Goal: Task Accomplishment & Management: Use online tool/utility

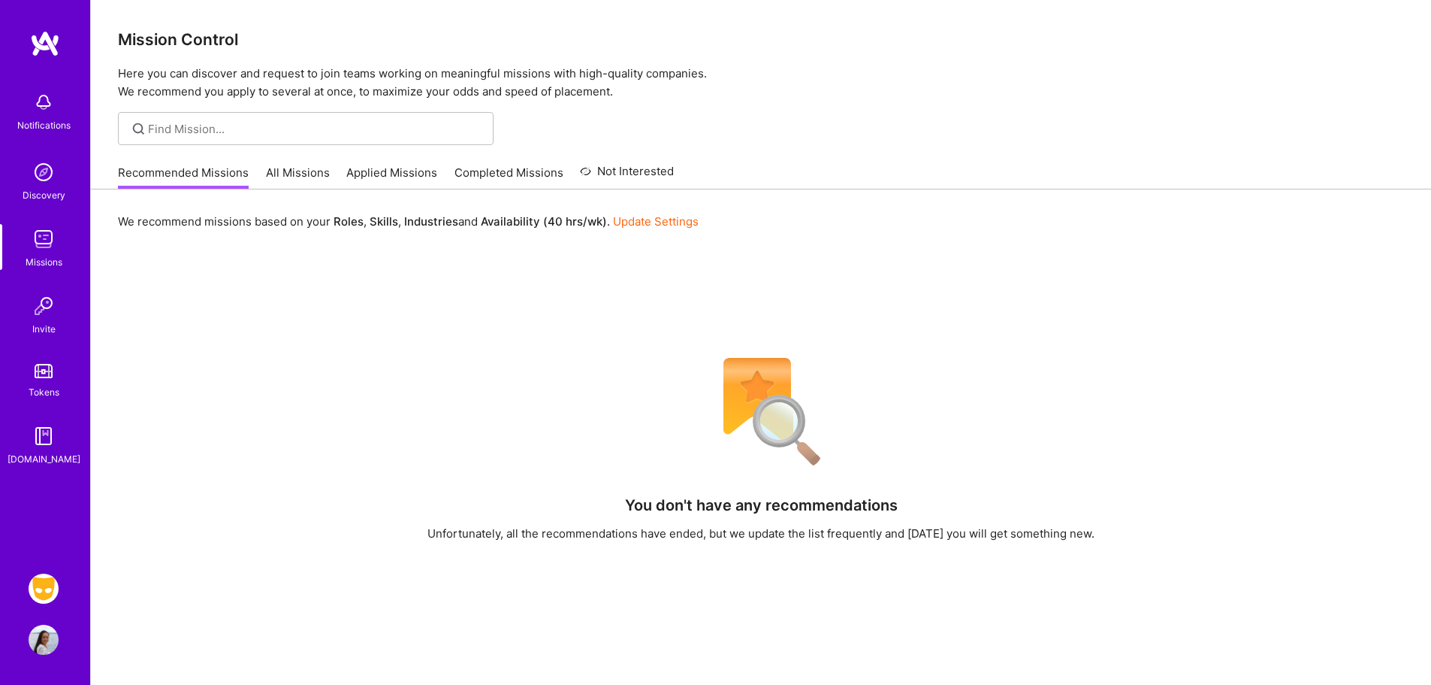
click at [35, 586] on img at bounding box center [44, 588] width 30 height 30
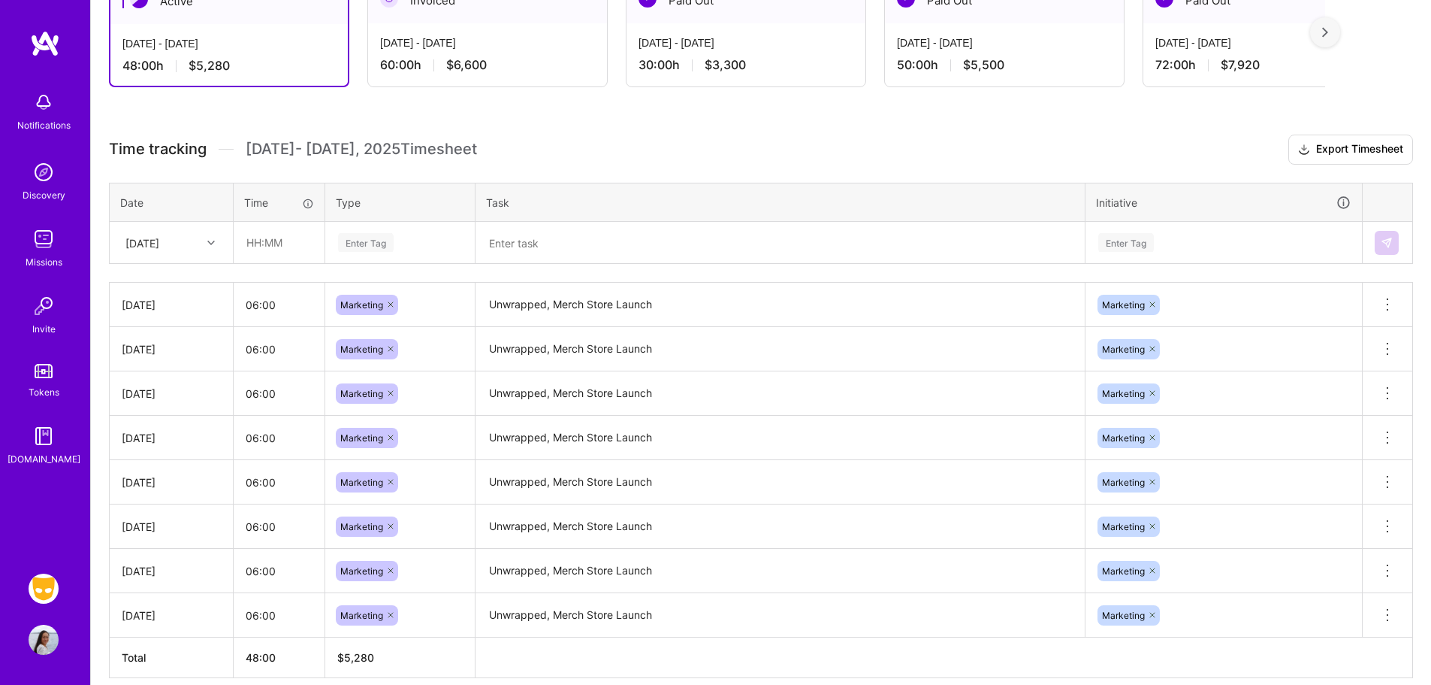
scroll to position [349, 0]
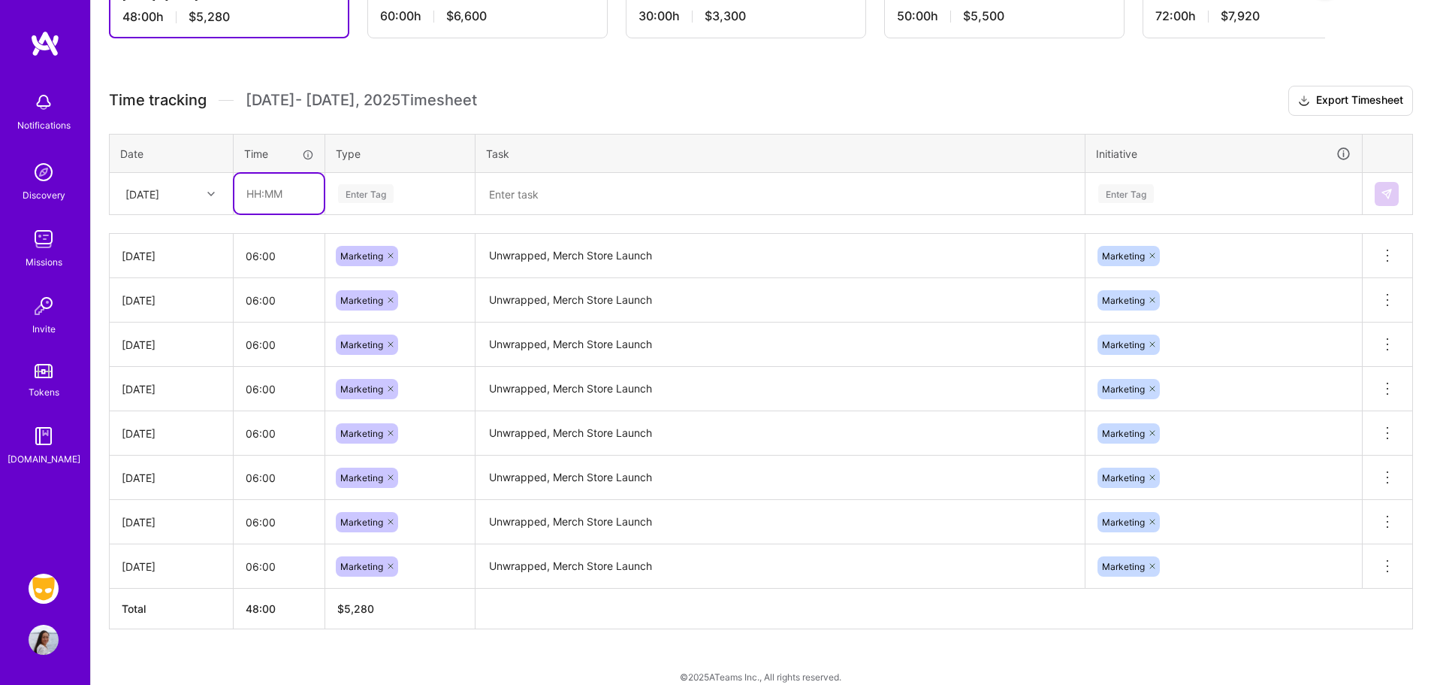
click at [262, 192] on input "text" at bounding box center [278, 194] width 89 height 40
type input "06:00"
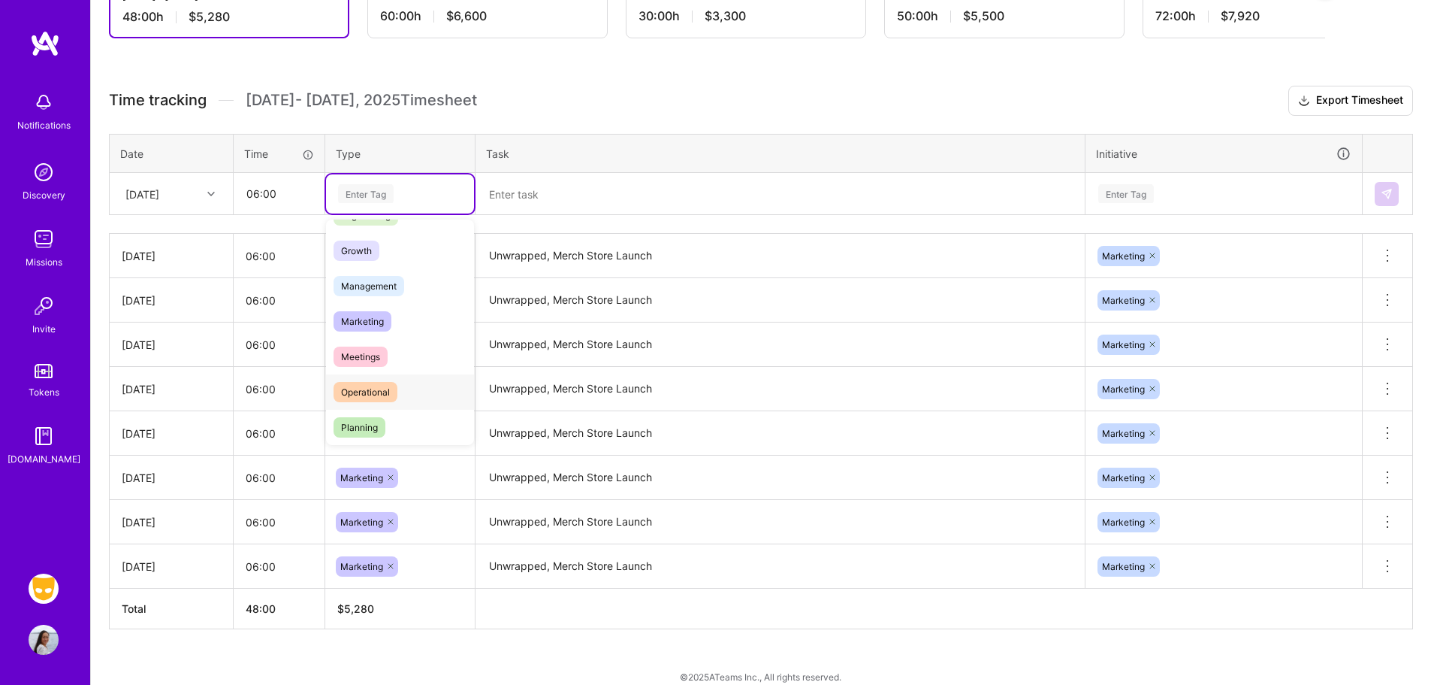
scroll to position [148, 0]
click at [367, 305] on span "Marketing" at bounding box center [363, 307] width 58 height 20
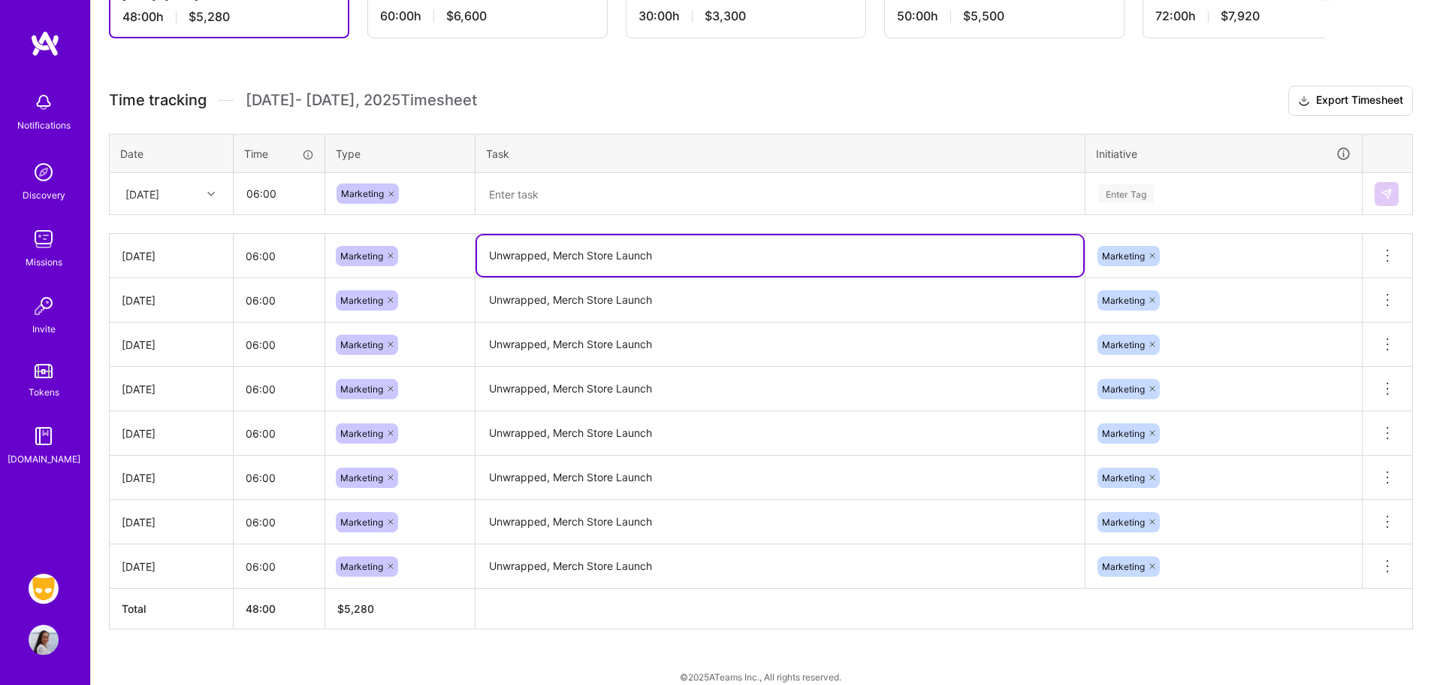
drag, startPoint x: 702, startPoint y: 252, endPoint x: 512, endPoint y: 225, distance: 191.3
click at [437, 249] on tr "[DATE] 06:00 Marketing Unwrapped, Merch Store Launch Marketing Delete row" at bounding box center [762, 256] width 1304 height 44
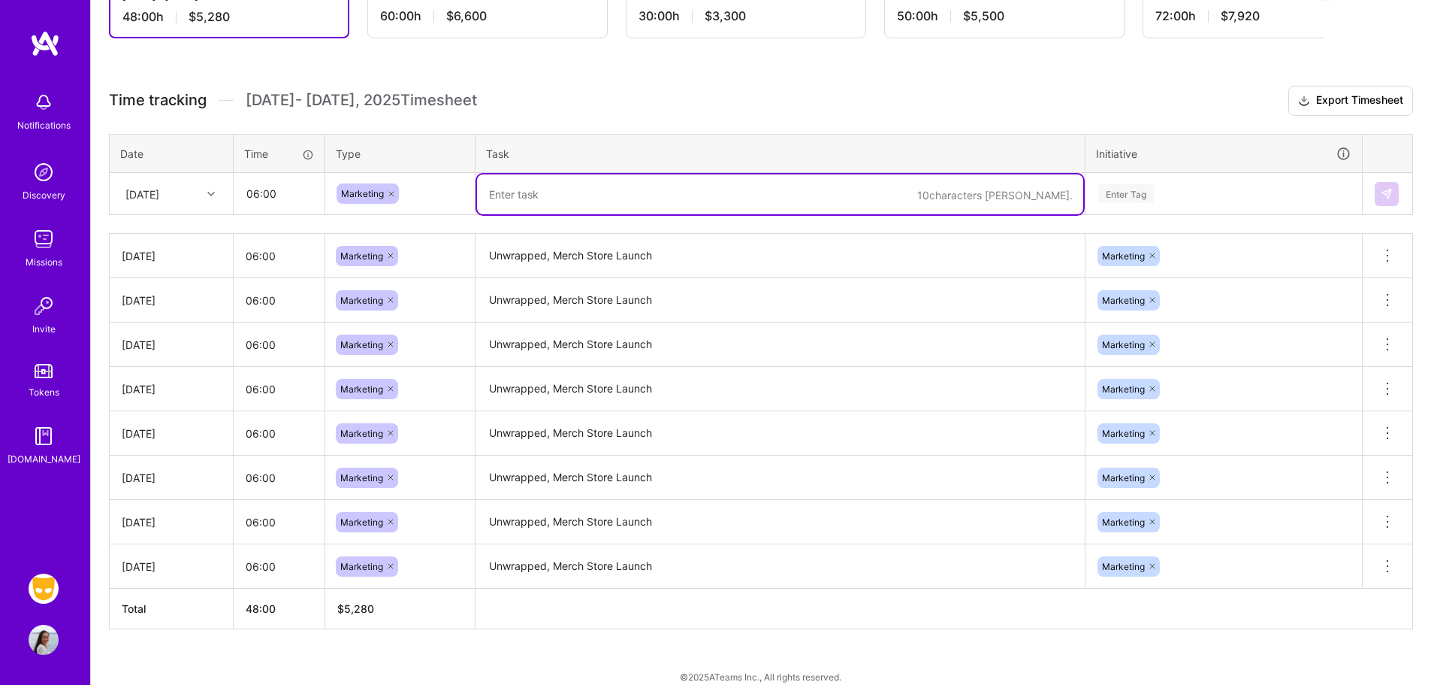
click at [571, 180] on textarea at bounding box center [780, 194] width 606 height 40
paste textarea "Unwrapped, Merch Store Launch"
type textarea "Unwrapped, Merch Store Launch"
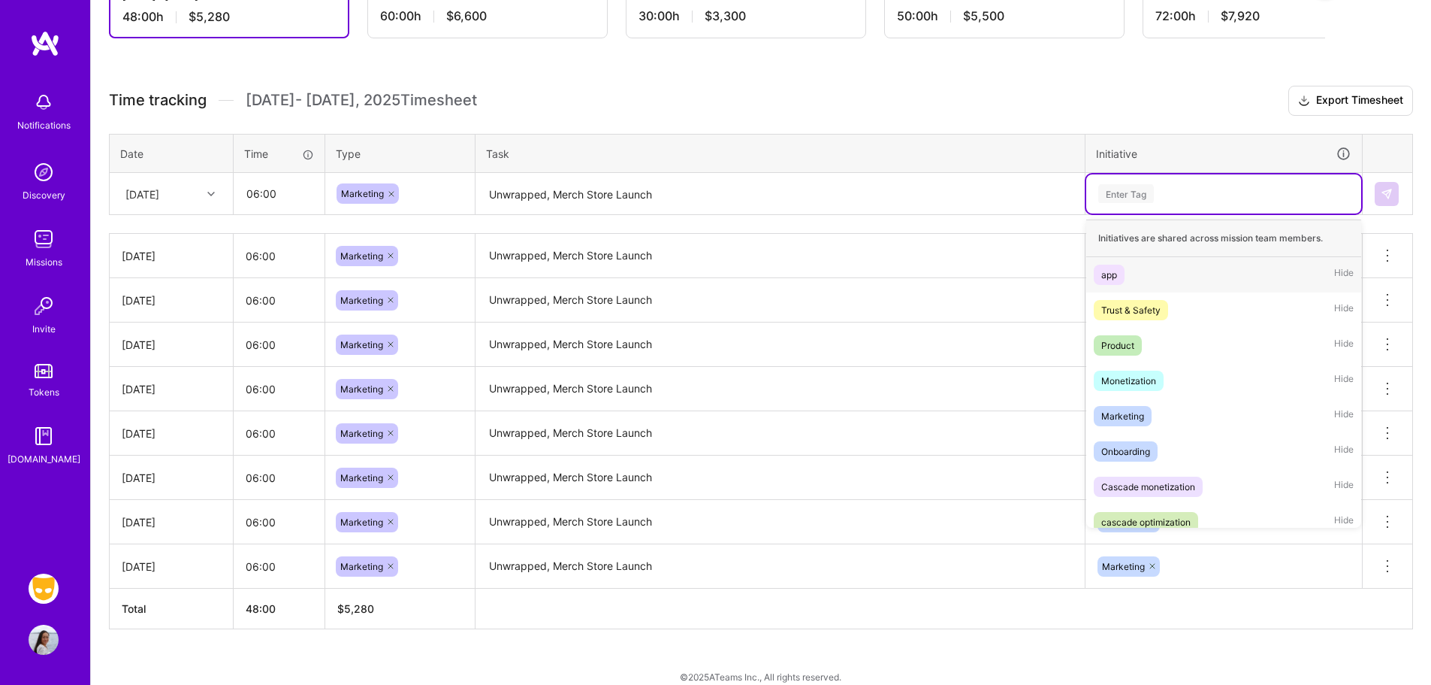
click at [1197, 194] on div "Enter Tag" at bounding box center [1224, 193] width 254 height 19
click at [1177, 417] on div "Marketing Hide" at bounding box center [1224, 415] width 275 height 35
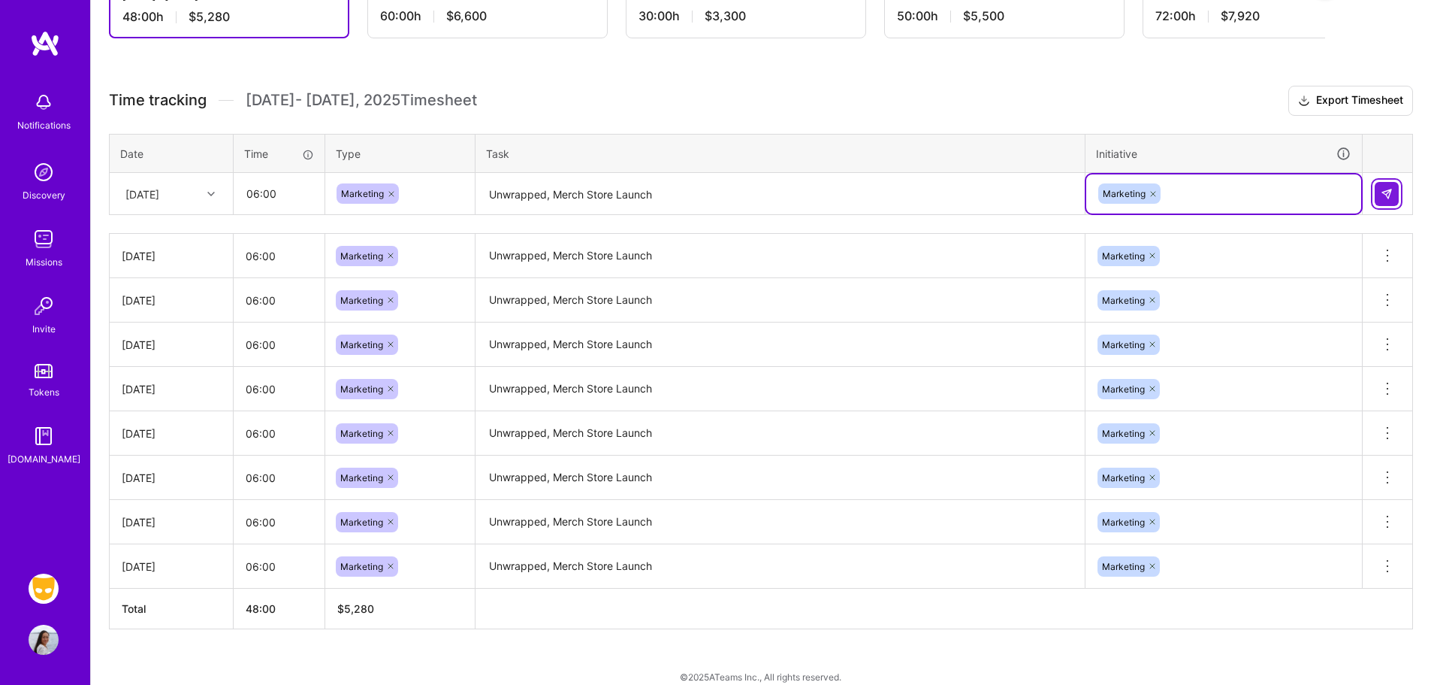
click at [1380, 195] on button at bounding box center [1387, 194] width 24 height 24
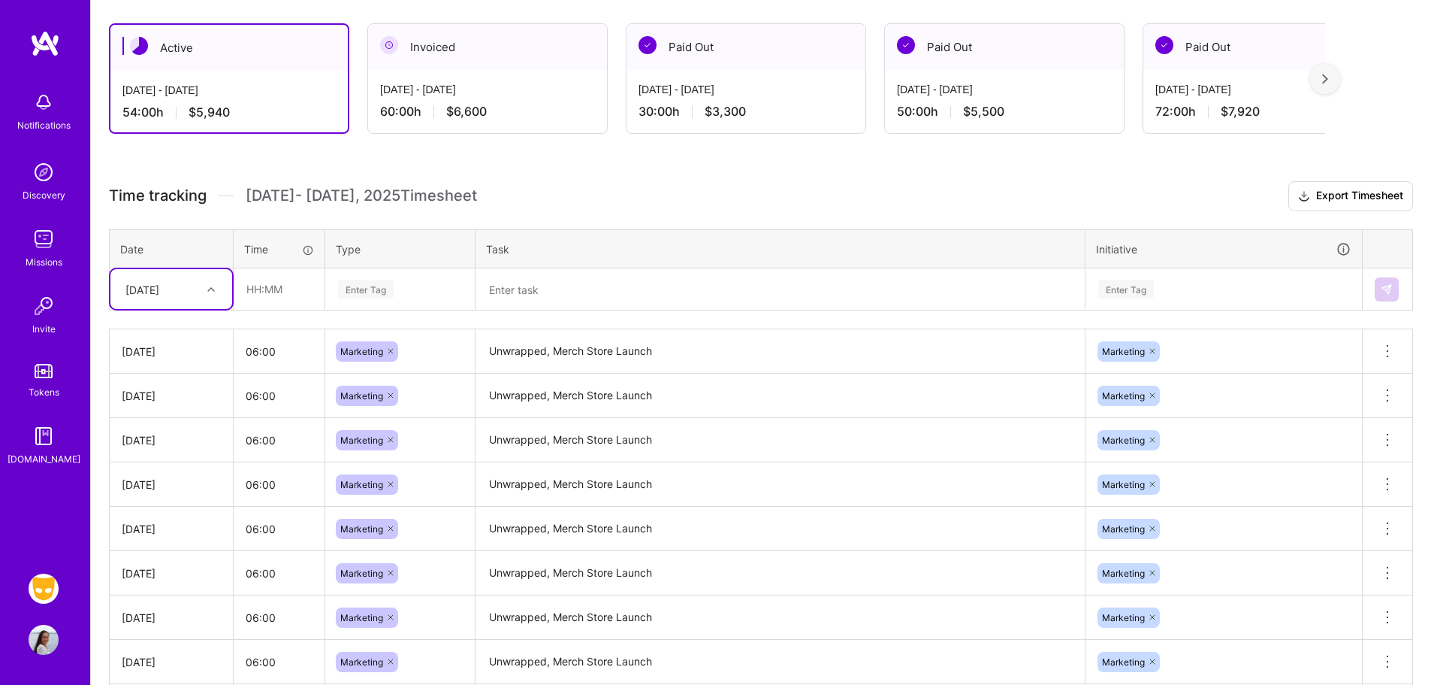
scroll to position [411, 0]
